Goal: Task Accomplishment & Management: Use online tool/utility

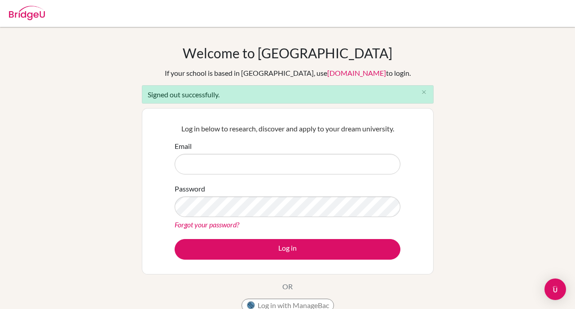
type input "boonk@vislao.com"
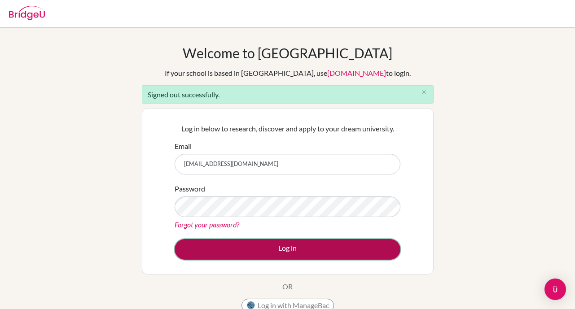
click at [285, 251] on button "Log in" at bounding box center [288, 249] width 226 height 21
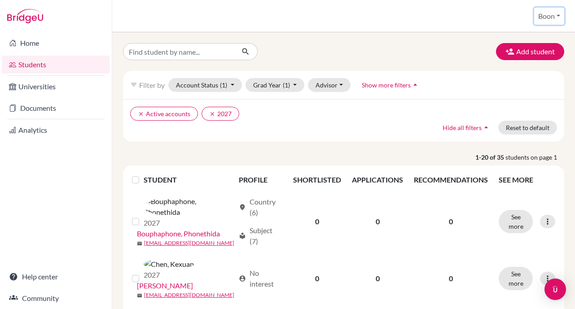
click at [552, 21] on button "Boon" at bounding box center [549, 16] width 30 height 17
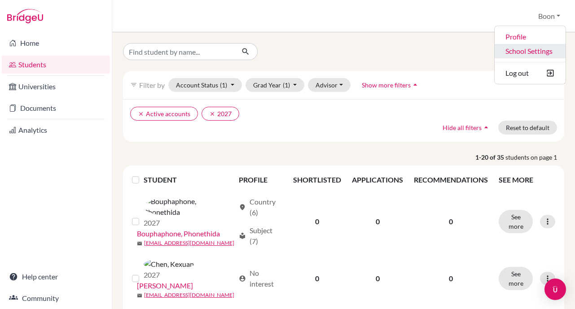
click at [533, 51] on link "School Settings" at bounding box center [530, 51] width 71 height 14
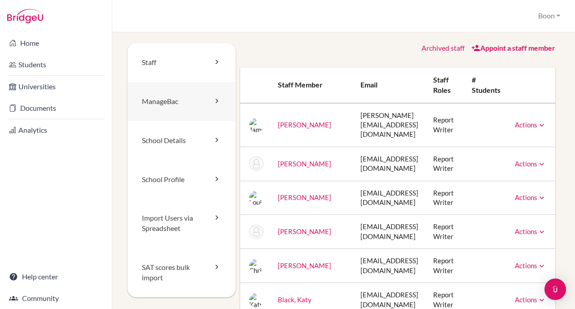
click at [170, 105] on link "ManageBac" at bounding box center [182, 101] width 108 height 39
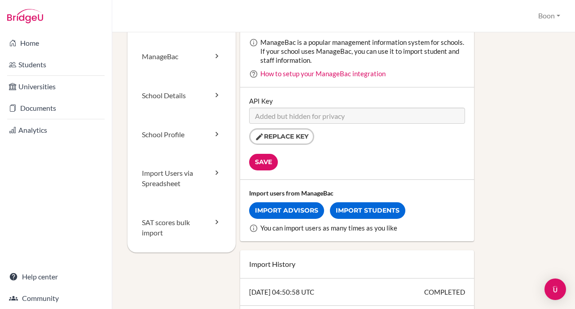
scroll to position [47, 0]
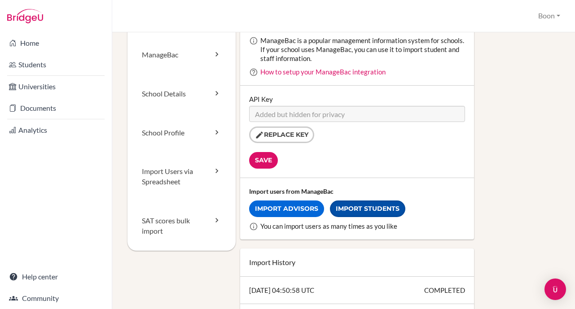
click at [390, 204] on link "Import Students" at bounding box center [367, 209] width 75 height 17
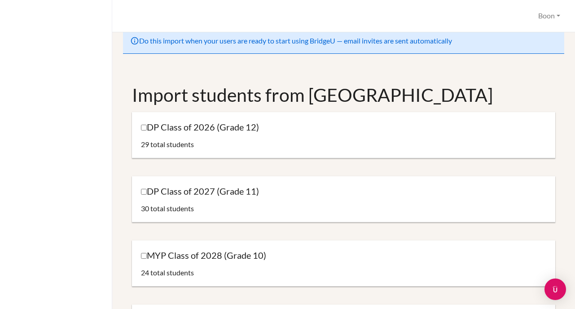
scroll to position [17, 0]
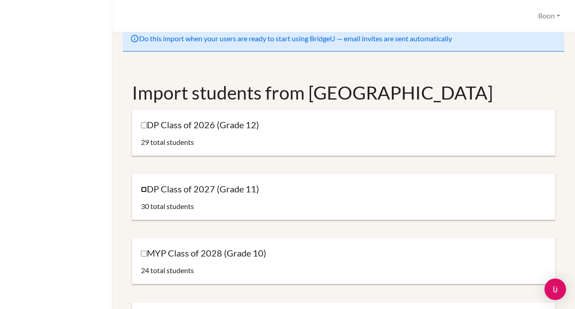
click at [143, 189] on input "DP Class of 2027 (Grade 11)" at bounding box center [144, 190] width 6 height 6
checkbox input "true"
click at [143, 125] on input "DP Class of 2026 (Grade 12)" at bounding box center [144, 126] width 6 height 6
checkbox input "true"
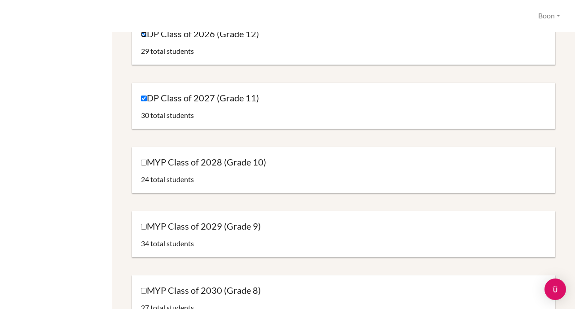
scroll to position [109, 0]
click at [142, 162] on input "MYP Class of 2028 (Grade 10)" at bounding box center [144, 162] width 6 height 6
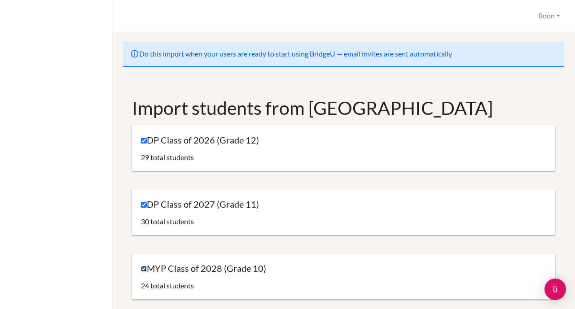
scroll to position [0, 0]
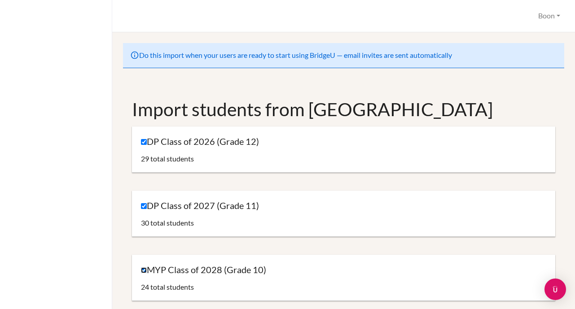
click at [144, 269] on input "MYP Class of 2028 (Grade 10)" at bounding box center [144, 271] width 6 height 6
checkbox input "false"
click at [145, 141] on input "DP Class of 2026 (Grade 12)" at bounding box center [144, 142] width 6 height 6
checkbox input "false"
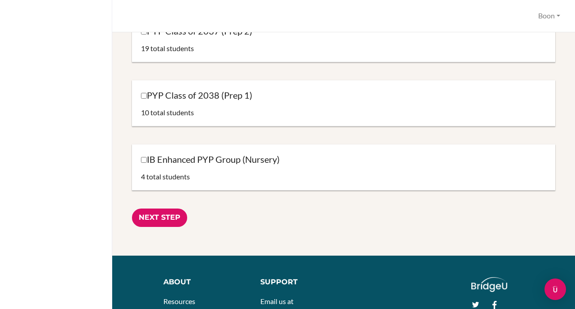
scroll to position [1038, 0]
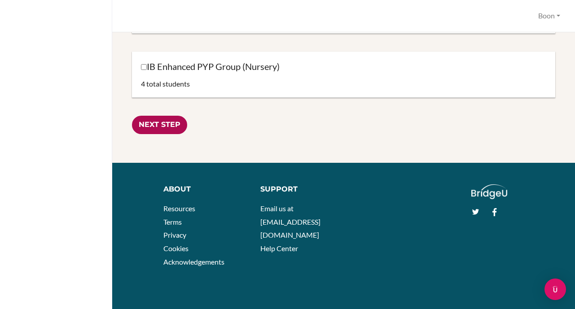
click at [159, 126] on input "Next Step" at bounding box center [159, 125] width 55 height 18
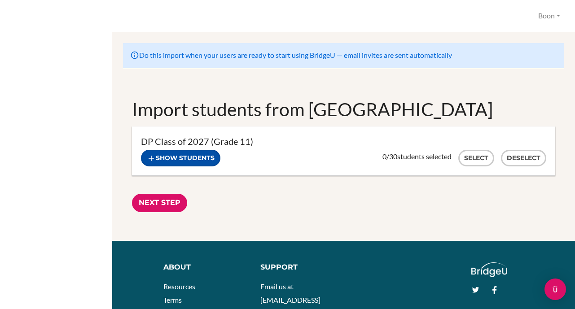
click at [155, 160] on icon "button" at bounding box center [151, 158] width 9 height 9
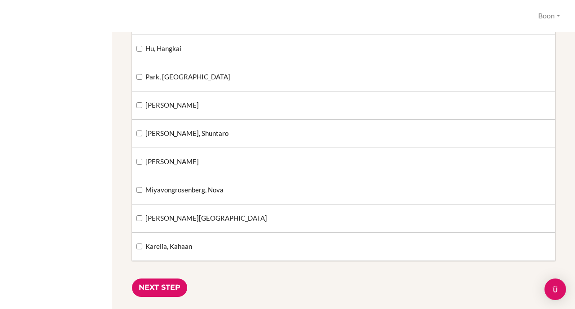
scroll to position [764, 0]
click at [139, 247] on input "Karelia, Kahaan" at bounding box center [140, 246] width 6 height 6
checkbox input "true"
click at [161, 287] on input "Next Step" at bounding box center [159, 287] width 55 height 18
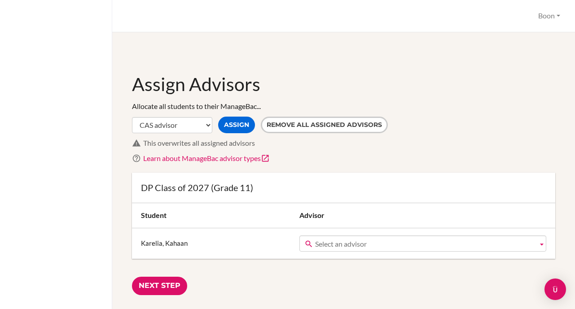
click at [378, 242] on span "Select an advisor" at bounding box center [425, 244] width 220 height 16
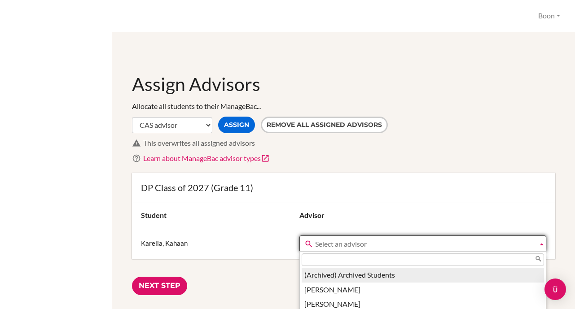
scroll to position [7, 0]
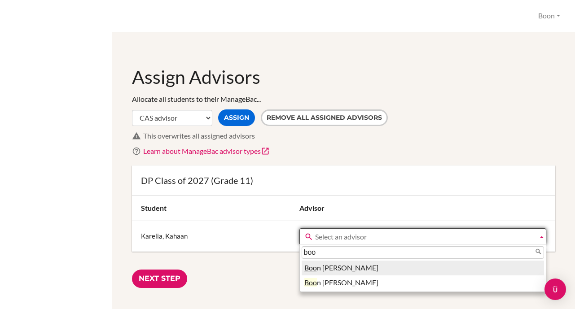
type input "boo"
click at [328, 265] on li "Boo n Khang" at bounding box center [423, 268] width 243 height 15
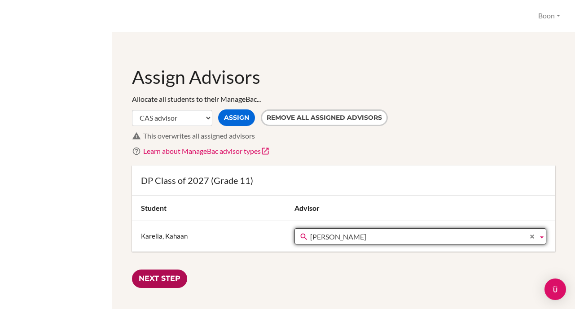
click at [173, 280] on input "Next Step" at bounding box center [159, 279] width 55 height 18
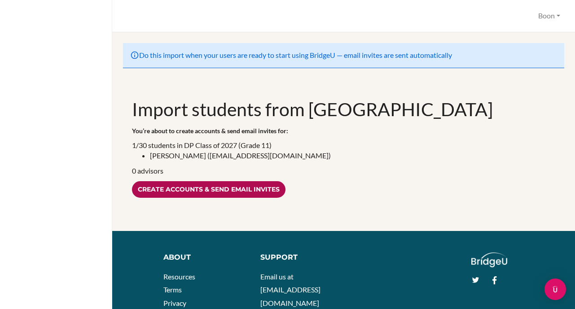
click at [200, 191] on input "Create accounts & send email invites" at bounding box center [209, 189] width 154 height 17
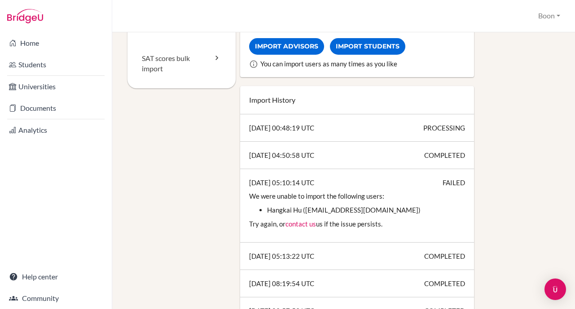
scroll to position [210, 0]
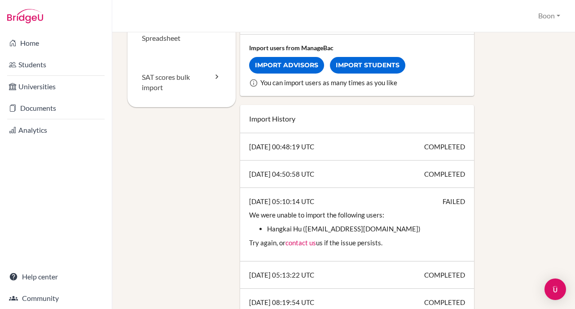
scroll to position [196, 0]
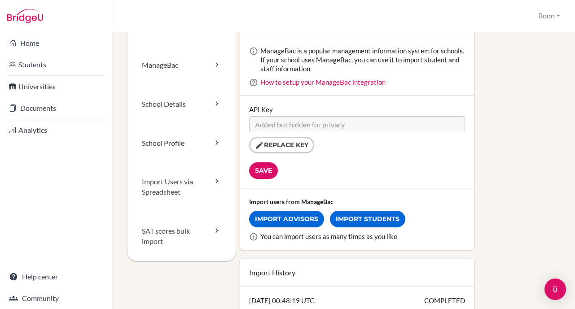
scroll to position [0, 0]
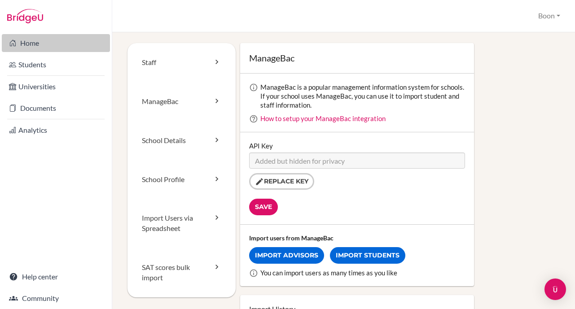
click at [35, 44] on link "Home" at bounding box center [56, 43] width 108 height 18
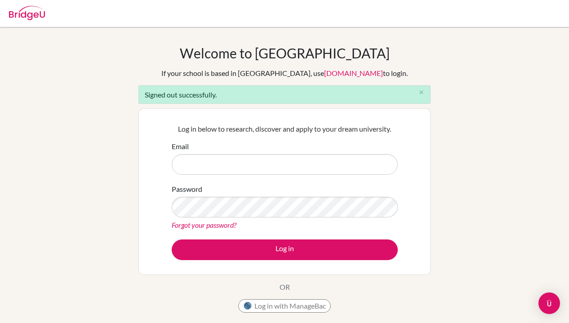
click at [293, 167] on input "Email" at bounding box center [285, 164] width 226 height 21
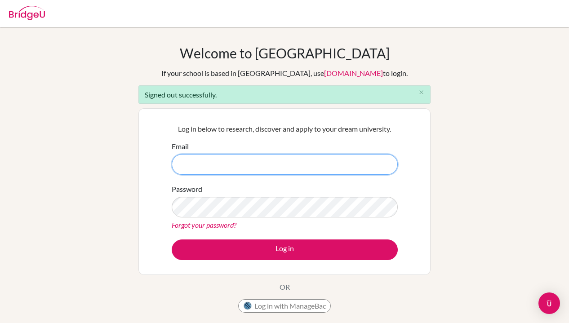
type input "boonk+test@vislao.com"
click at [172, 239] on button "Log in" at bounding box center [285, 249] width 226 height 21
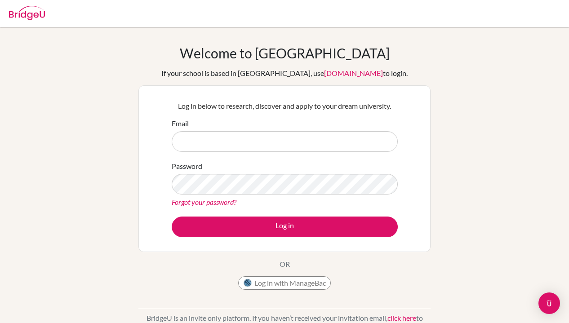
type input "[EMAIL_ADDRESS][DOMAIN_NAME]"
click at [472, 184] on div "Welcome to BridgeU If your school is based in China, use app.bridge-u.com.cn to…" at bounding box center [284, 192] width 569 height 294
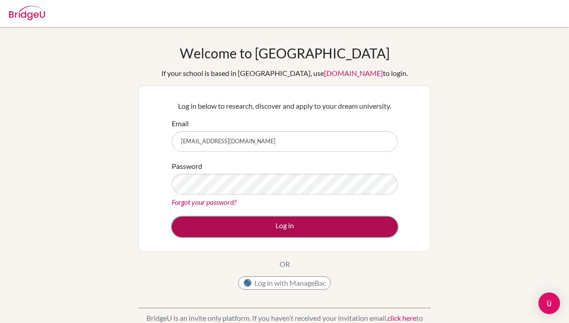
click at [284, 224] on button "Log in" at bounding box center [285, 226] width 226 height 21
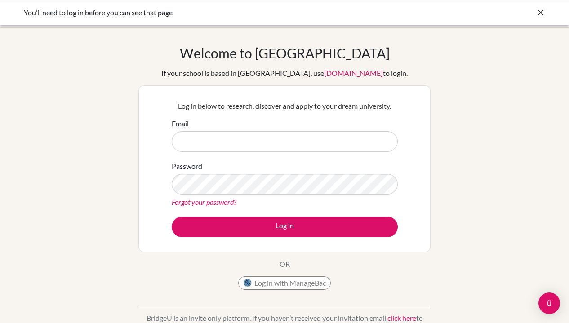
click at [447, 109] on div "Welcome to [GEOGRAPHIC_DATA] If your school is based in [GEOGRAPHIC_DATA], use …" at bounding box center [284, 192] width 569 height 294
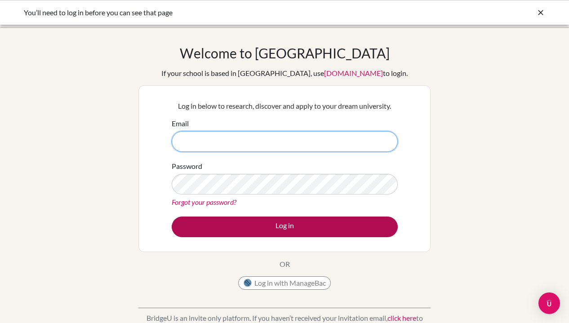
type input "[EMAIL_ADDRESS][DOMAIN_NAME]"
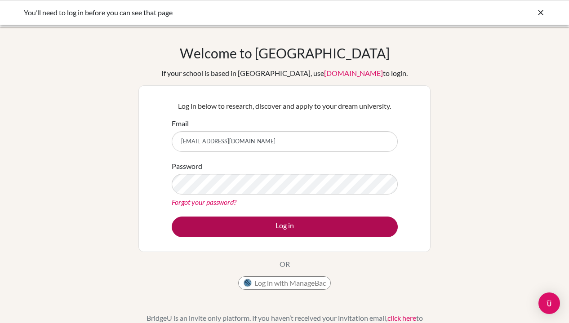
click at [172, 216] on button "Log in" at bounding box center [285, 226] width 226 height 21
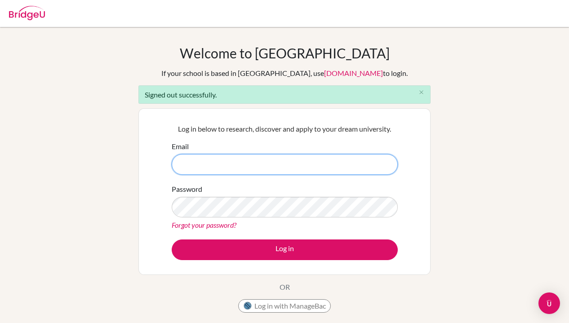
type input "[EMAIL_ADDRESS][DOMAIN_NAME]"
click at [172, 239] on button "Log in" at bounding box center [285, 249] width 226 height 21
